Goal: Task Accomplishment & Management: Manage account settings

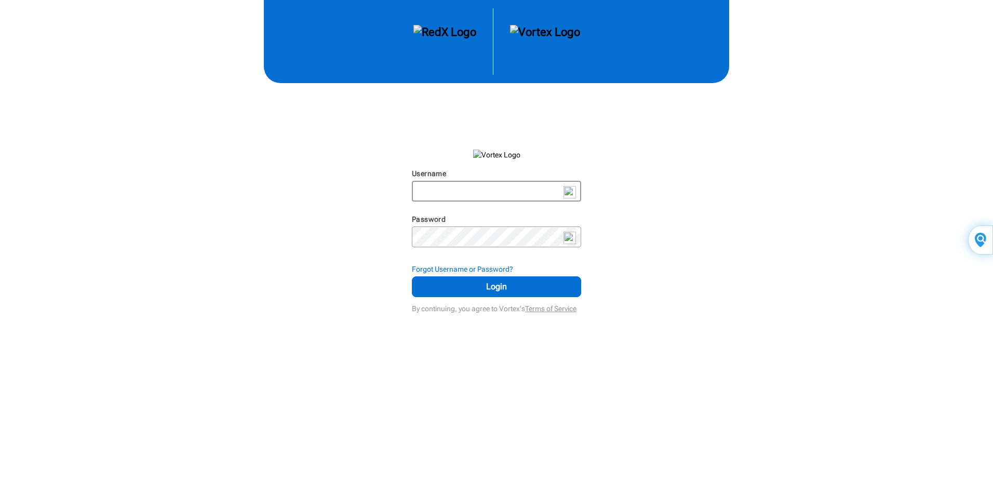
click at [453, 195] on input "Username" at bounding box center [496, 191] width 167 height 19
type input "Kokoye2020"
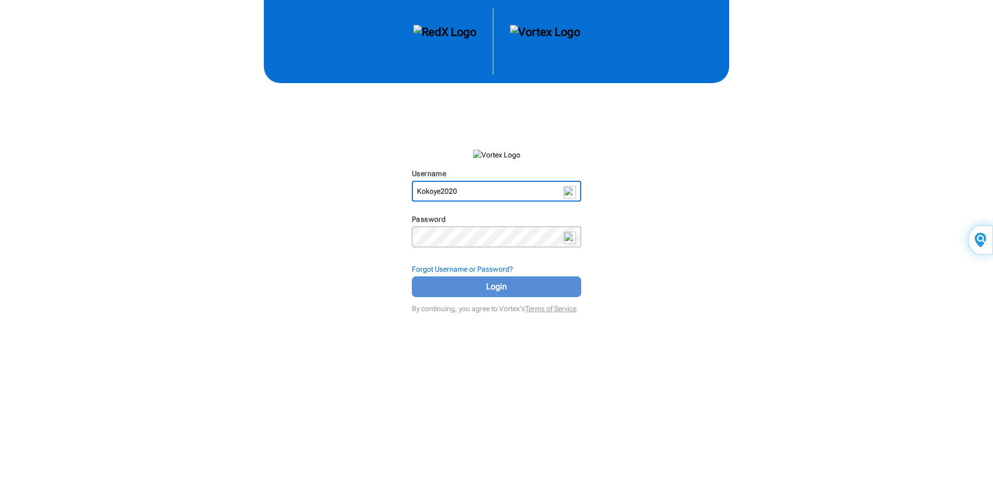
click at [495, 288] on span "Login" at bounding box center [496, 286] width 143 height 12
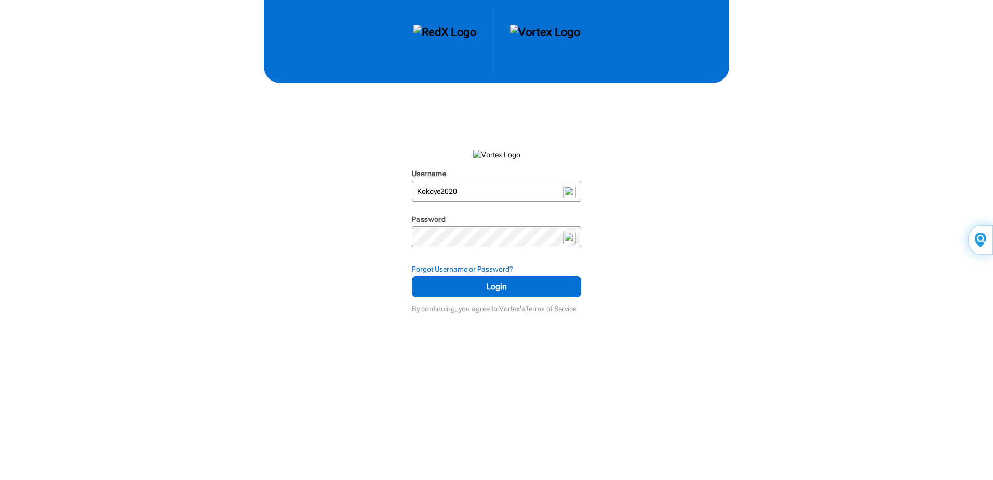
click at [650, 285] on div "Username Kokoye2020 N/A Password N/A Forgot Username or Password? Login By cont…" at bounding box center [496, 158] width 993 height 316
click at [492, 284] on span "Login" at bounding box center [496, 286] width 143 height 12
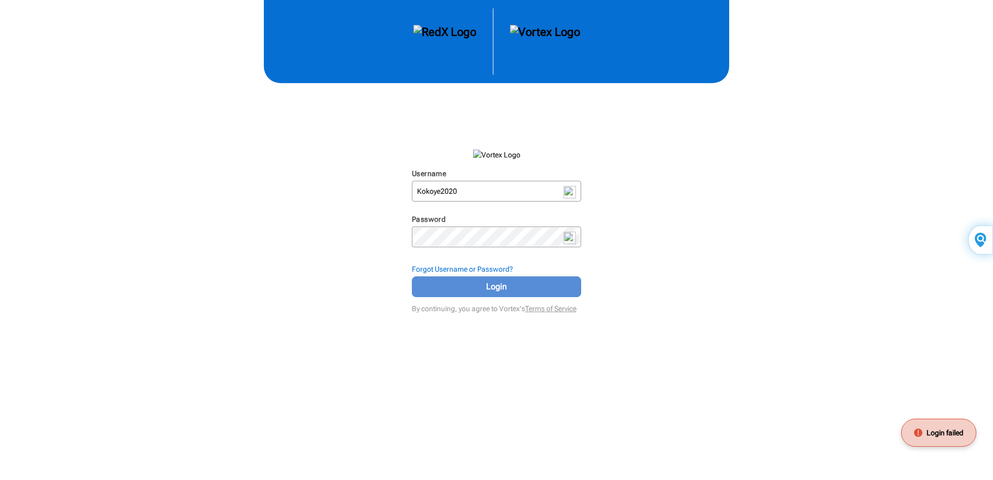
click at [492, 284] on span "Login" at bounding box center [496, 286] width 143 height 12
click at [679, 306] on div "Username Kokoye2020 N/A Password N/A Forgot Username or Password? Login By cont…" at bounding box center [496, 158] width 993 height 316
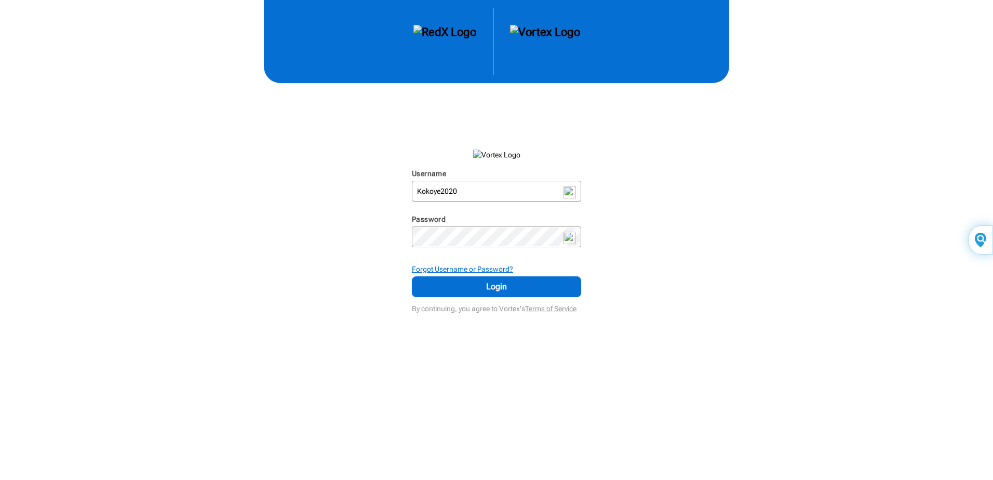
click at [467, 268] on strong "Forgot Username or Password?" at bounding box center [462, 269] width 101 height 8
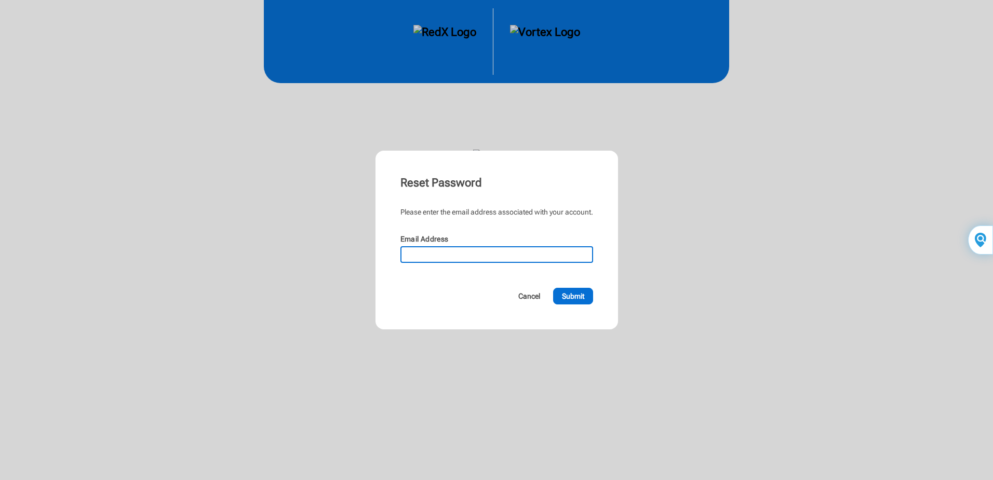
click at [452, 259] on input "Email Address" at bounding box center [497, 254] width 191 height 15
type input "[EMAIL_ADDRESS][DOMAIN_NAME]"
click at [576, 296] on span "Submit" at bounding box center [573, 296] width 22 height 10
